Goal: Information Seeking & Learning: Learn about a topic

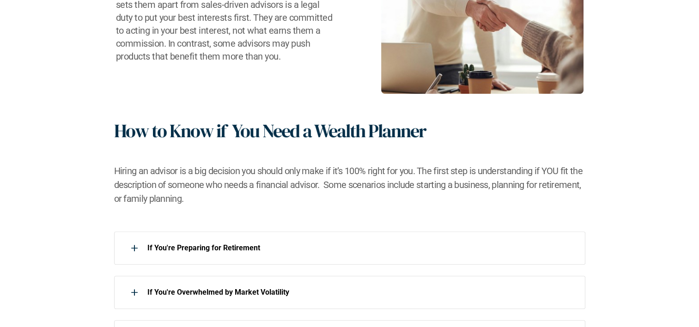
scroll to position [572, 0]
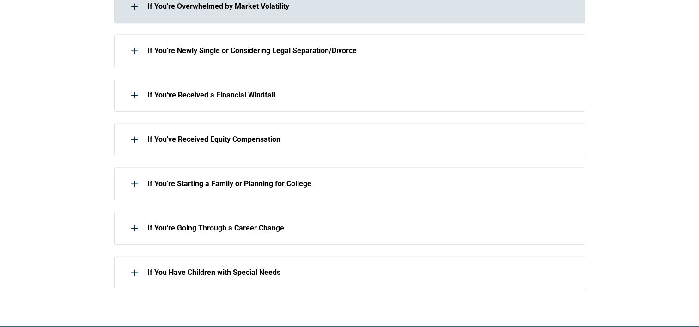
click at [304, 16] on div "If You're Overwhelmed by Market Volatility" at bounding box center [349, 6] width 471 height 33
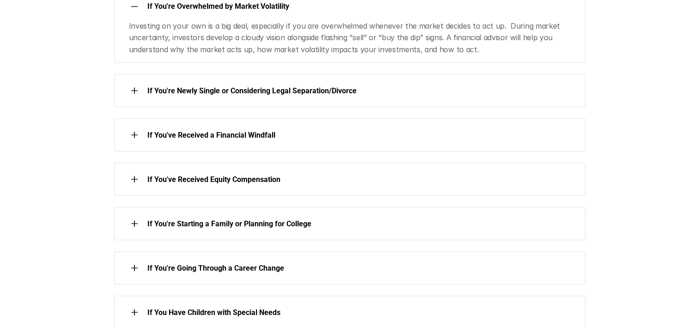
click at [304, 16] on div "If You're Overwhelmed by Market Volatility Investing on your own is a big deal,…" at bounding box center [349, 26] width 471 height 73
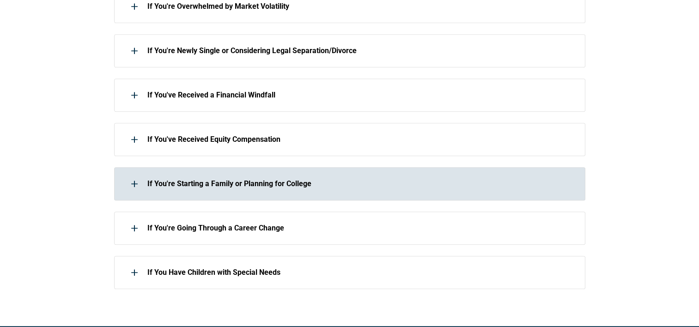
click at [286, 189] on div "If You're Starting a Family or Planning for College" at bounding box center [343, 184] width 459 height 18
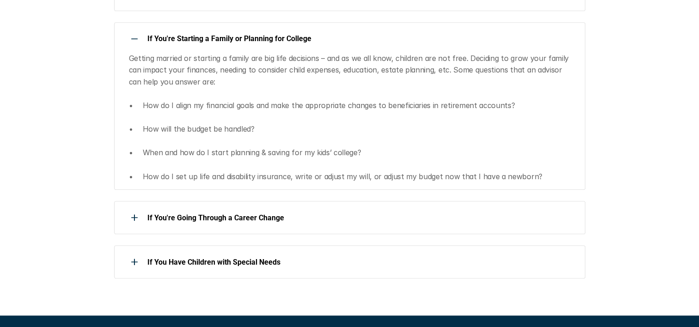
scroll to position [0, 0]
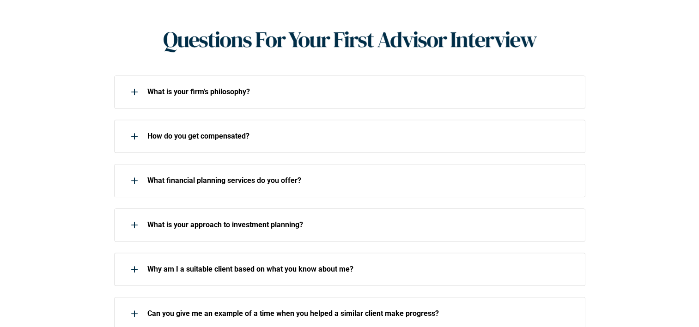
scroll to position [396, 0]
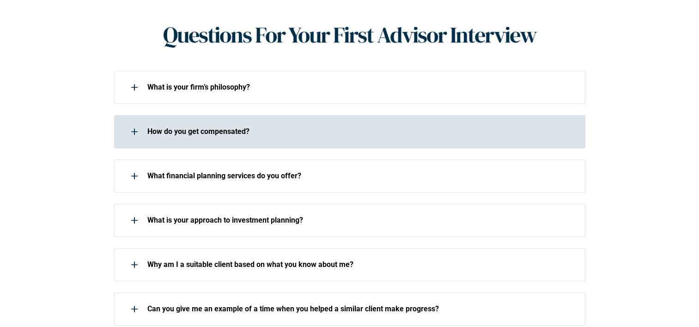
click at [305, 122] on div "How do you get compensated?" at bounding box center [343, 131] width 459 height 18
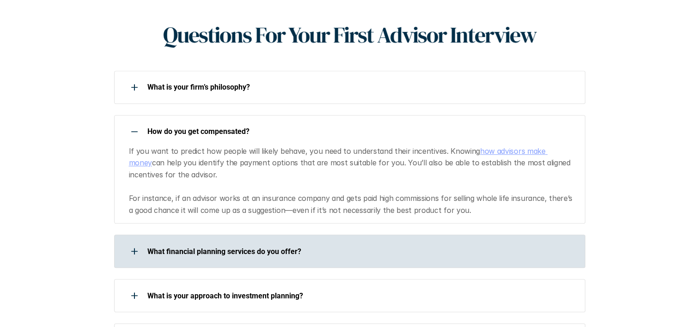
click at [209, 242] on div "What financial planning services do you offer?" at bounding box center [343, 251] width 459 height 18
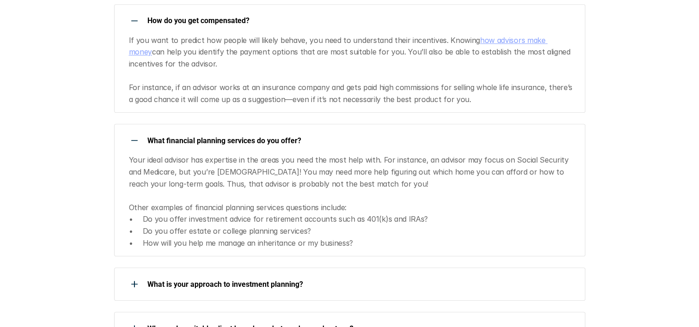
scroll to position [525, 0]
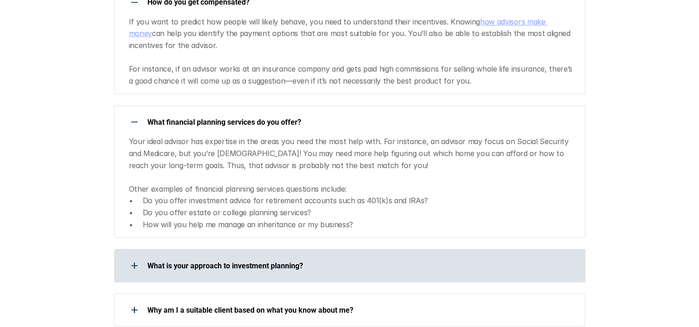
click at [353, 263] on div "What is your approach to investment planning?" at bounding box center [349, 265] width 471 height 33
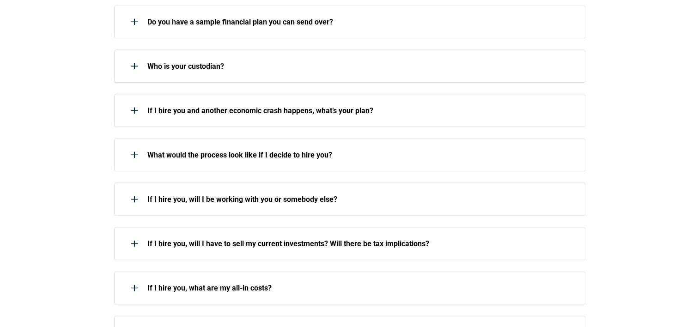
scroll to position [1109, 0]
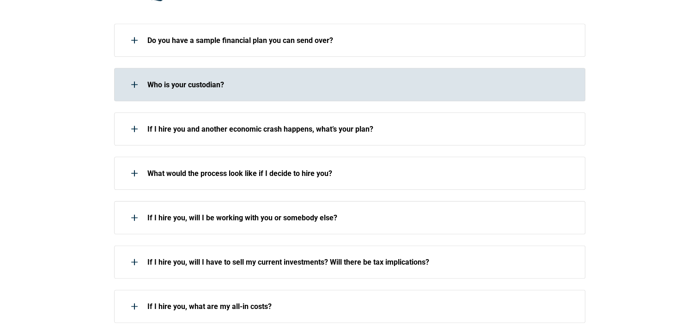
click at [312, 75] on div "Who is your custodian?" at bounding box center [343, 84] width 459 height 18
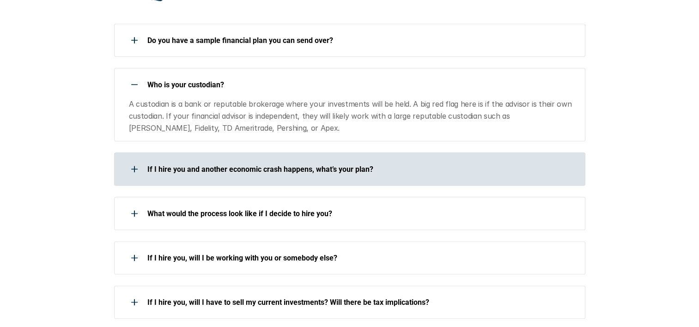
click at [327, 160] on div "If I hire you and another economic crash happens, what’s your plan?" at bounding box center [343, 169] width 459 height 18
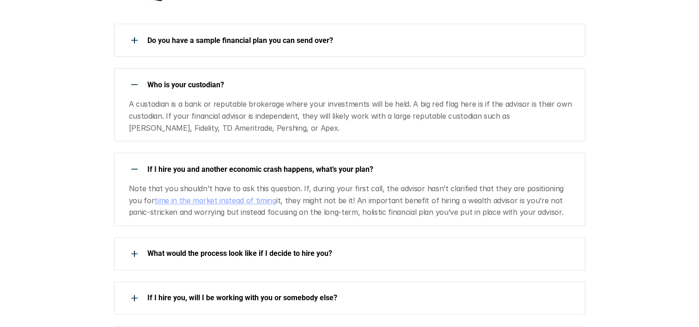
click at [327, 160] on div "If I hire you and another economic crash happens, what’s your plan?" at bounding box center [343, 169] width 459 height 18
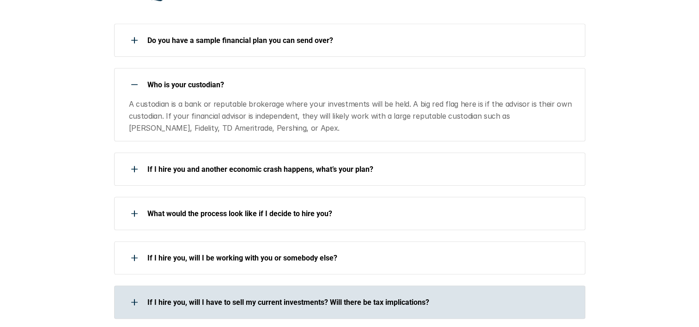
click at [438, 298] on p "If I hire you, will I have to sell my current investments? Will there be tax im…" at bounding box center [360, 302] width 426 height 9
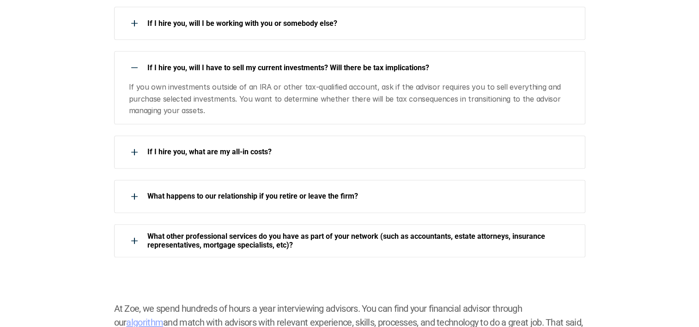
scroll to position [1362, 0]
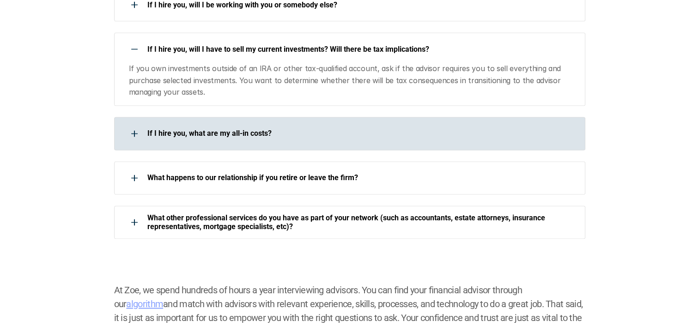
click at [405, 129] on p "If I hire you, what are my all-in costs?" at bounding box center [360, 133] width 426 height 9
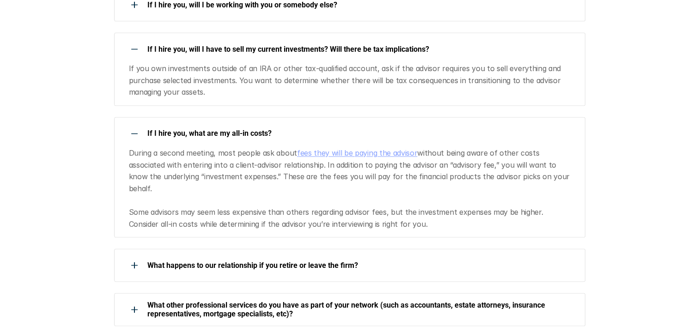
click at [399, 148] on link "fees they will be paying the advisor" at bounding box center [357, 152] width 120 height 9
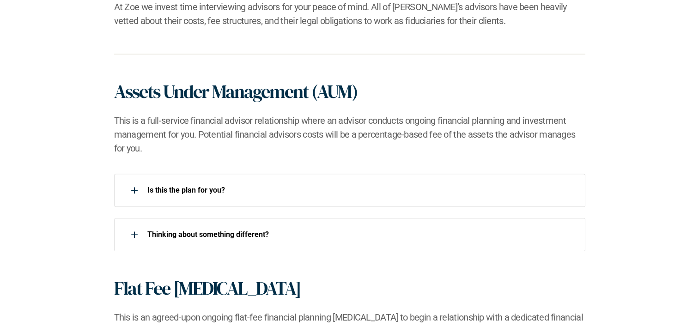
scroll to position [858, 0]
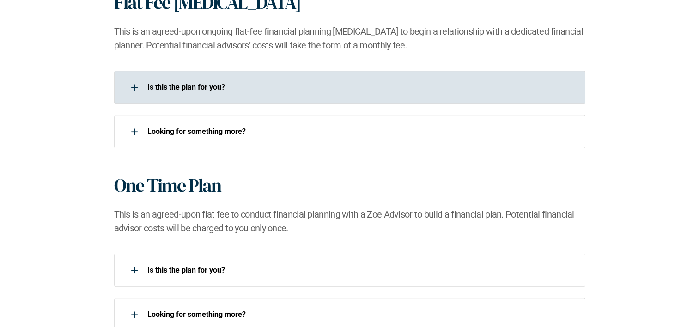
click at [296, 79] on div "Is this the plan for you?​" at bounding box center [343, 87] width 459 height 18
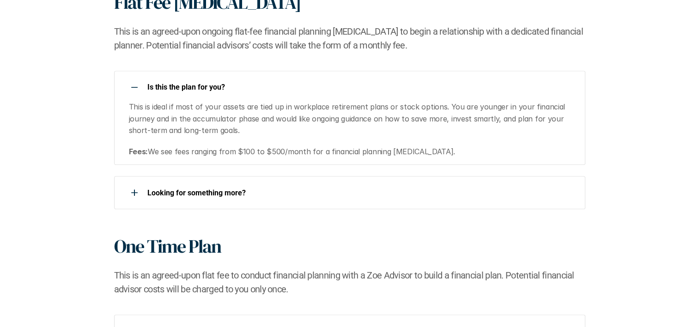
scroll to position [1144, 0]
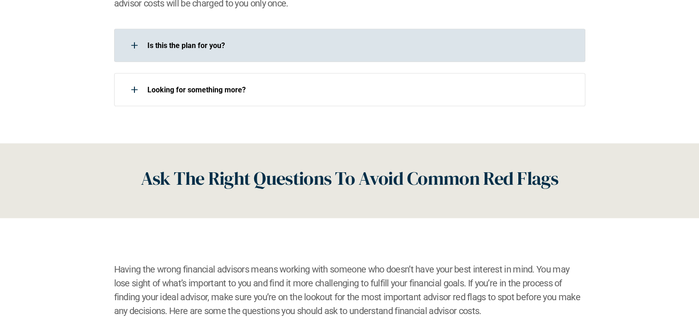
click at [360, 43] on p "Is this the plan for you?​" at bounding box center [360, 45] width 426 height 9
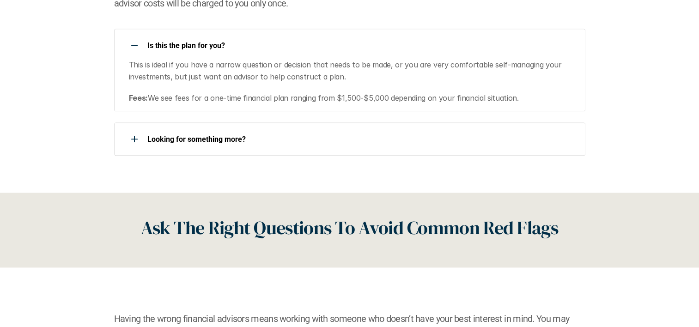
click at [360, 43] on p "Is this the plan for you?​" at bounding box center [360, 45] width 426 height 9
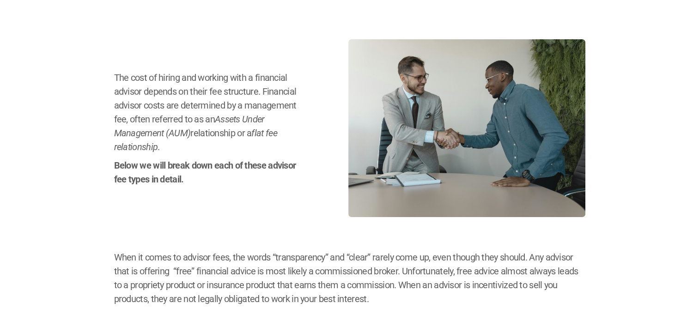
scroll to position [92, 0]
